Goal: Transaction & Acquisition: Purchase product/service

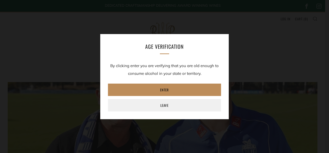
click at [171, 89] on link "Enter" at bounding box center [164, 89] width 113 height 12
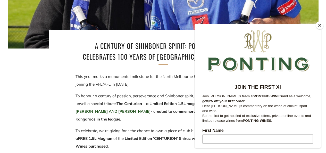
scroll to position [160, 0]
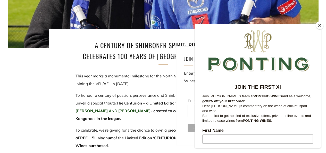
click at [321, 28] on button "Close" at bounding box center [319, 25] width 8 height 8
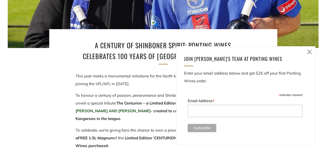
click at [307, 51] on icon at bounding box center [309, 51] width 6 height 6
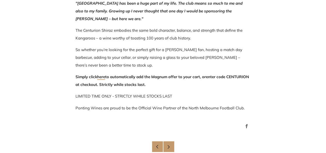
scroll to position [381, 0]
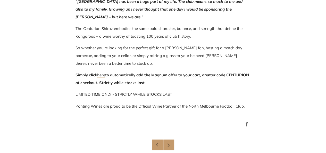
click at [101, 74] on link "here" at bounding box center [101, 74] width 8 height 5
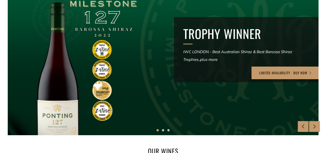
scroll to position [107, 0]
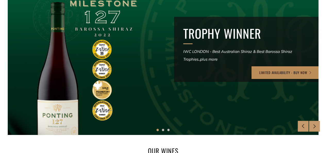
click at [264, 72] on link "LIMITED AVAILABILITY - BUY NOW" at bounding box center [285, 72] width 68 height 12
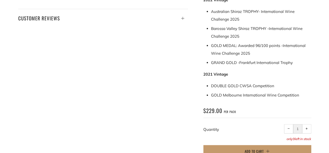
scroll to position [285, 0]
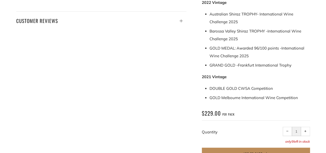
click at [258, 151] on span "Add to Cart" at bounding box center [252, 153] width 19 height 5
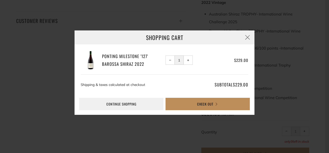
click at [207, 103] on button "Check Out" at bounding box center [208, 104] width 84 height 12
